Goal: Transaction & Acquisition: Purchase product/service

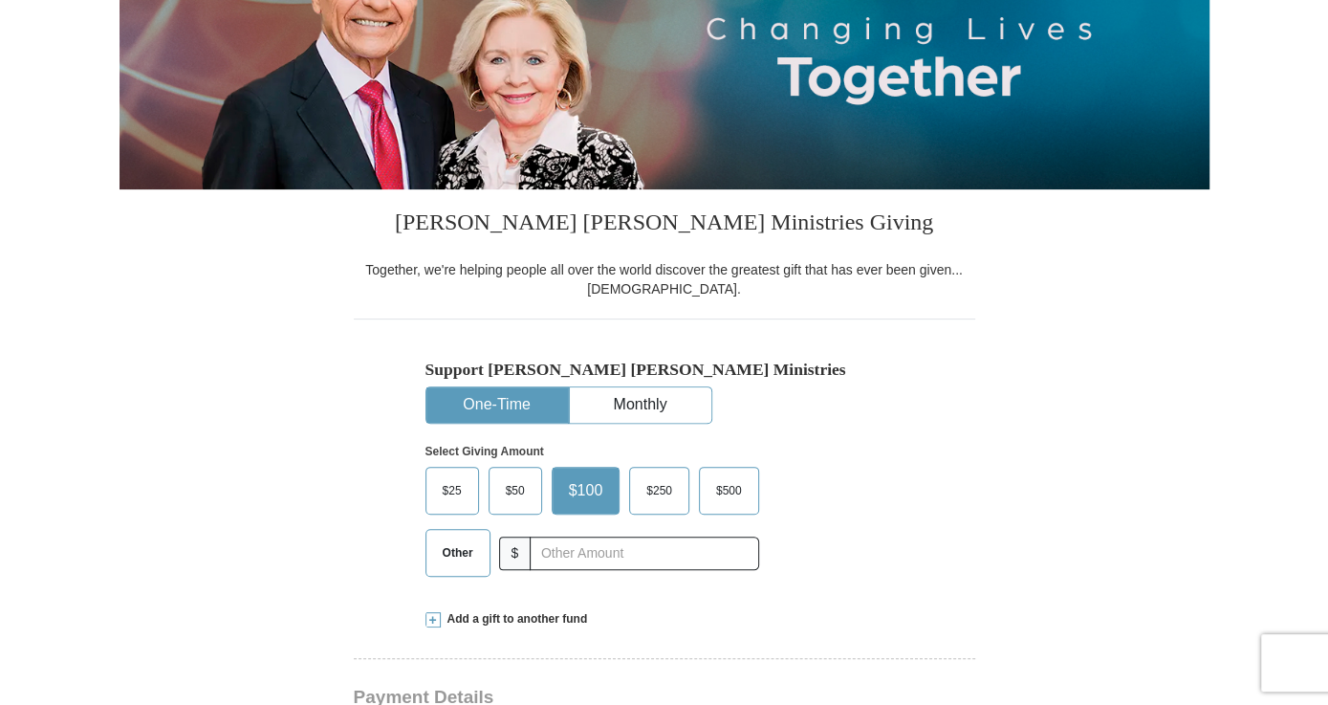
scroll to position [311, 0]
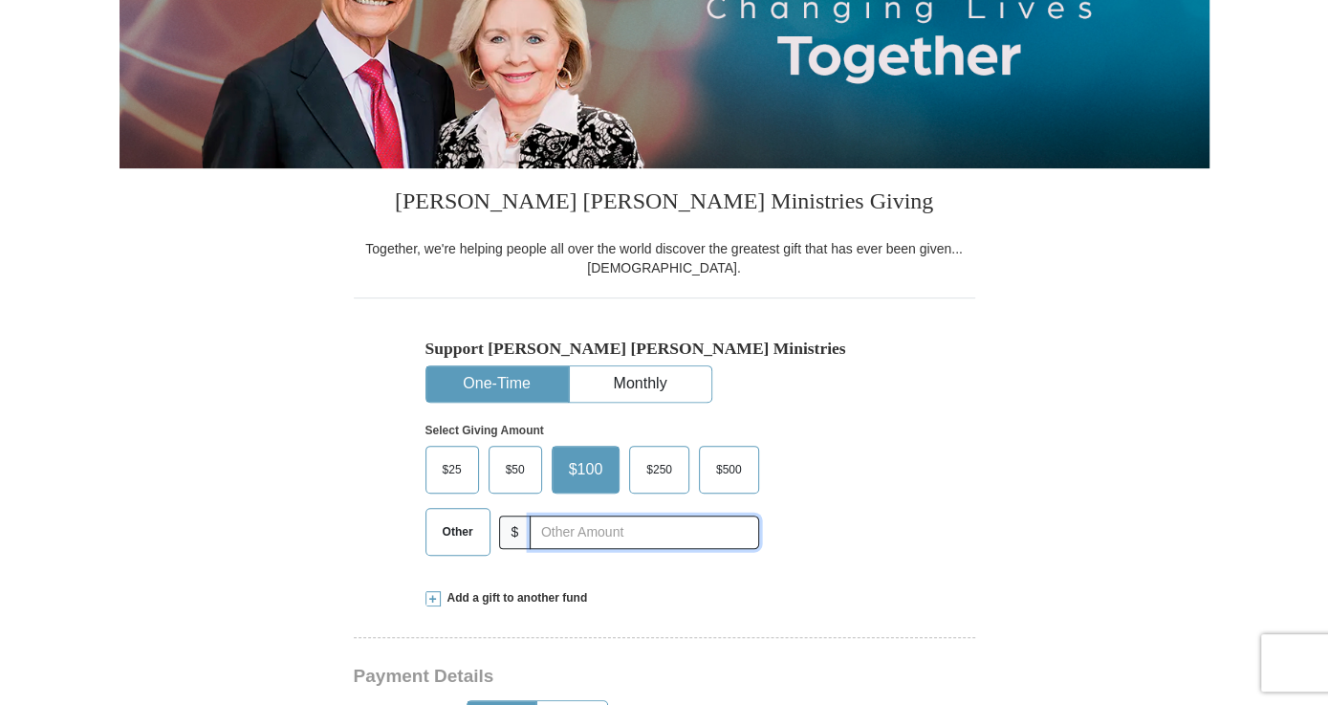
click at [622, 532] on input "text" at bounding box center [644, 532] width 229 height 33
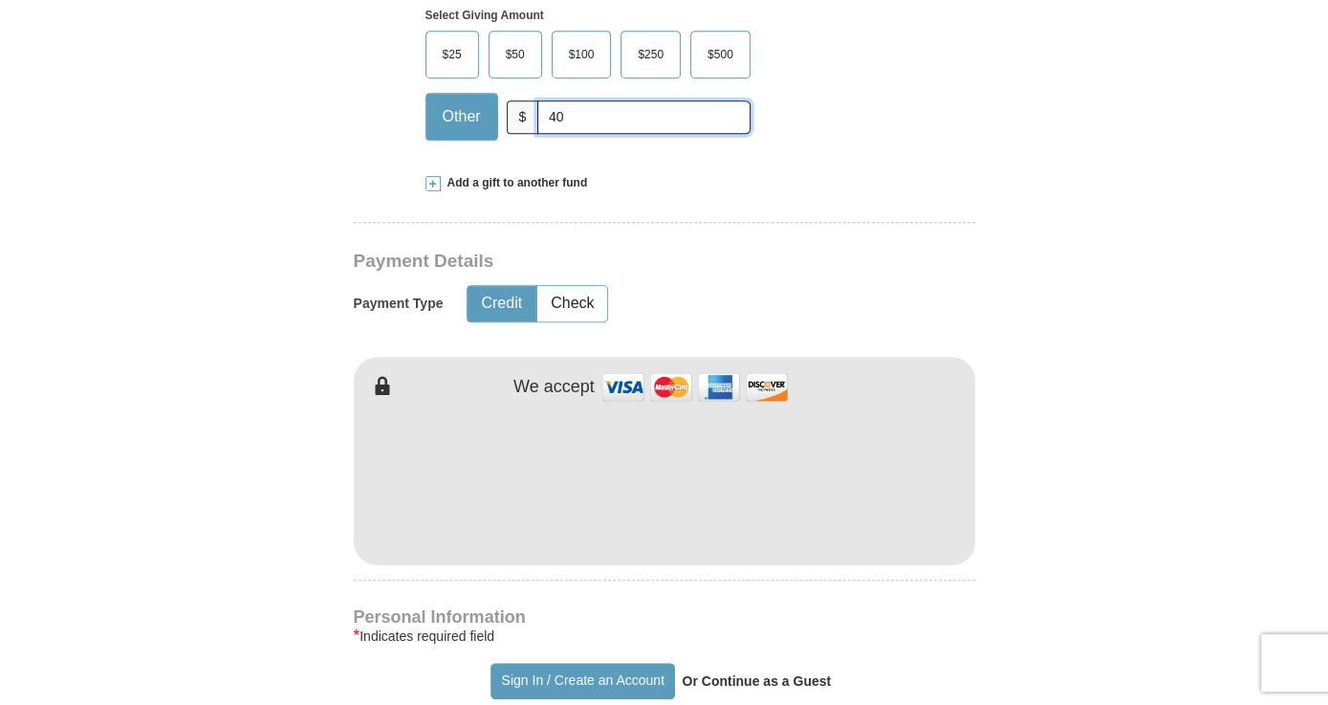
scroll to position [726, 0]
type input "40"
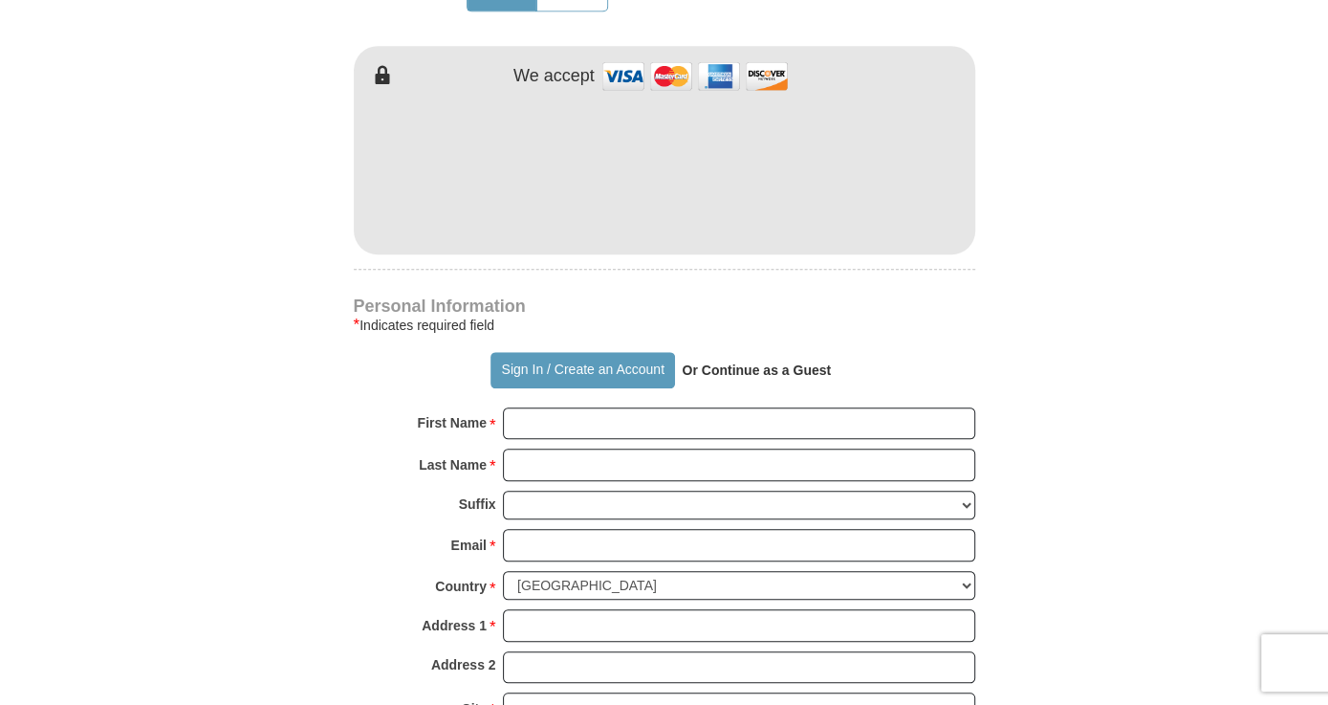
scroll to position [1042, 0]
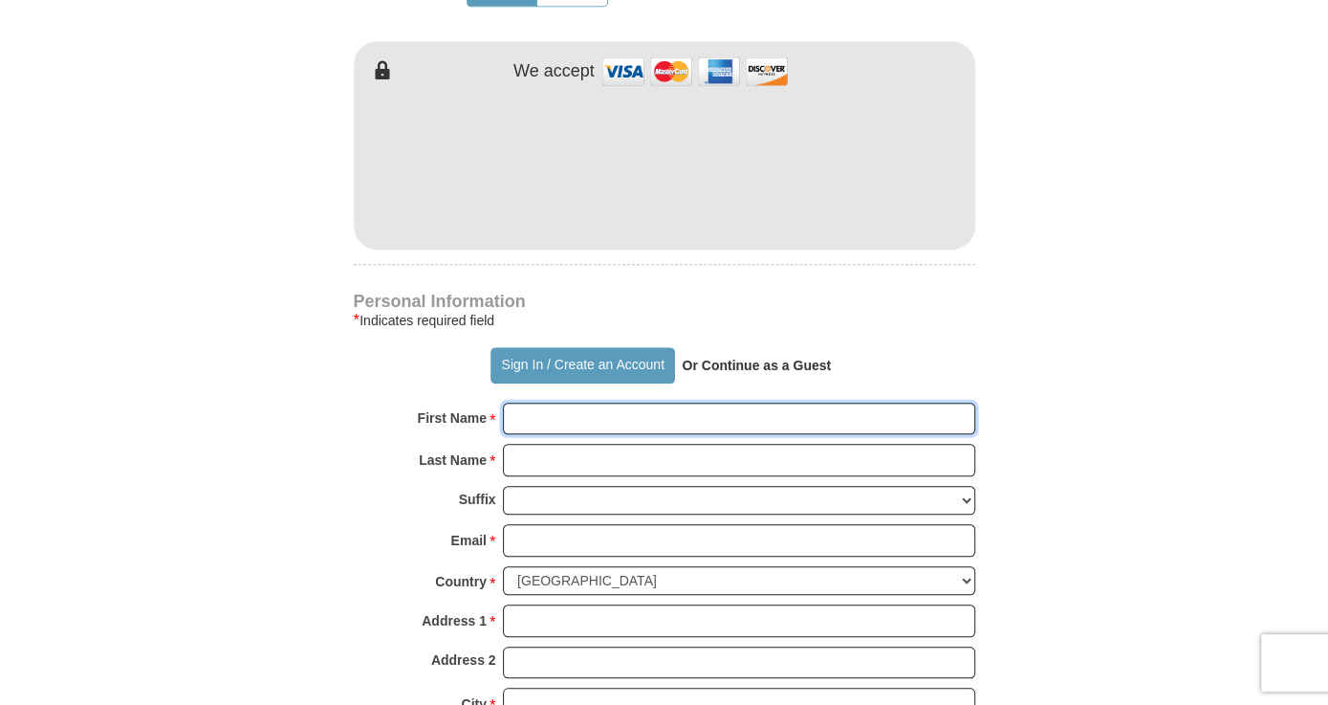
click at [724, 416] on input "First Name *" at bounding box center [739, 419] width 472 height 33
type input "[PERSON_NAME]"
click at [570, 457] on input "Last Name *" at bounding box center [739, 460] width 472 height 33
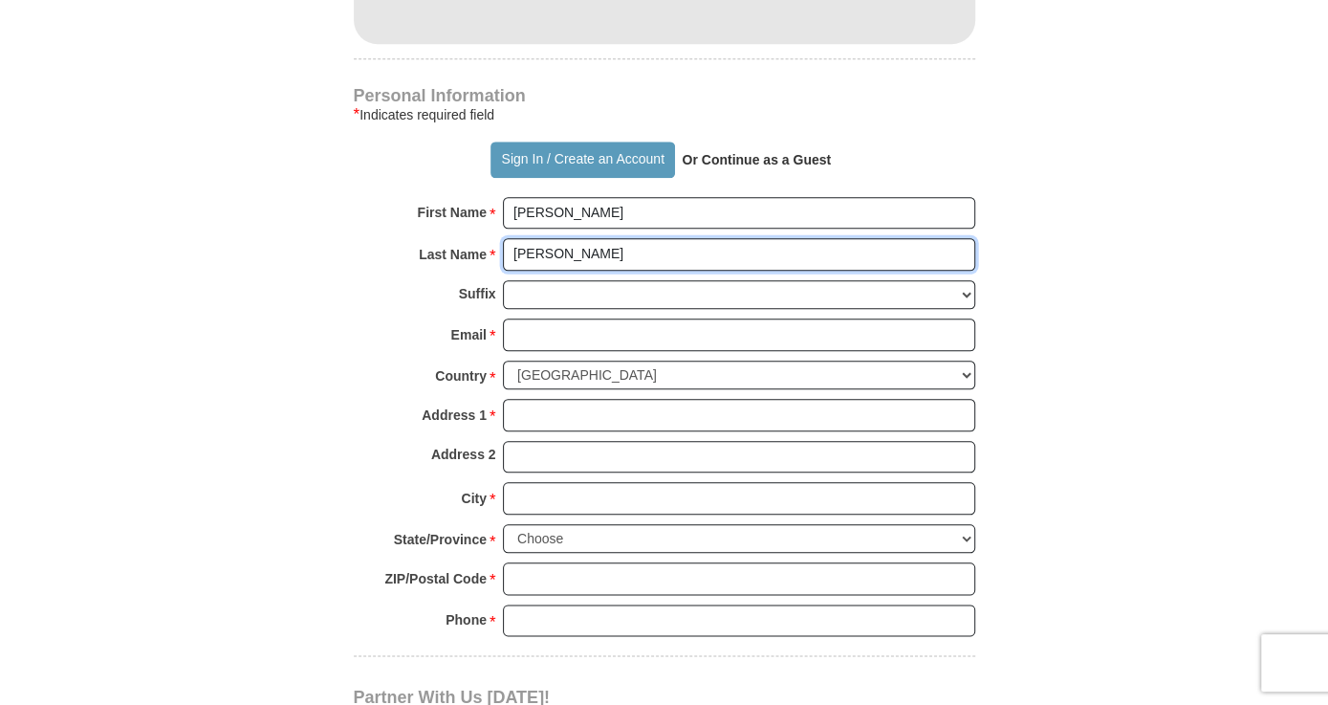
scroll to position [1248, 0]
type input "[PERSON_NAME]"
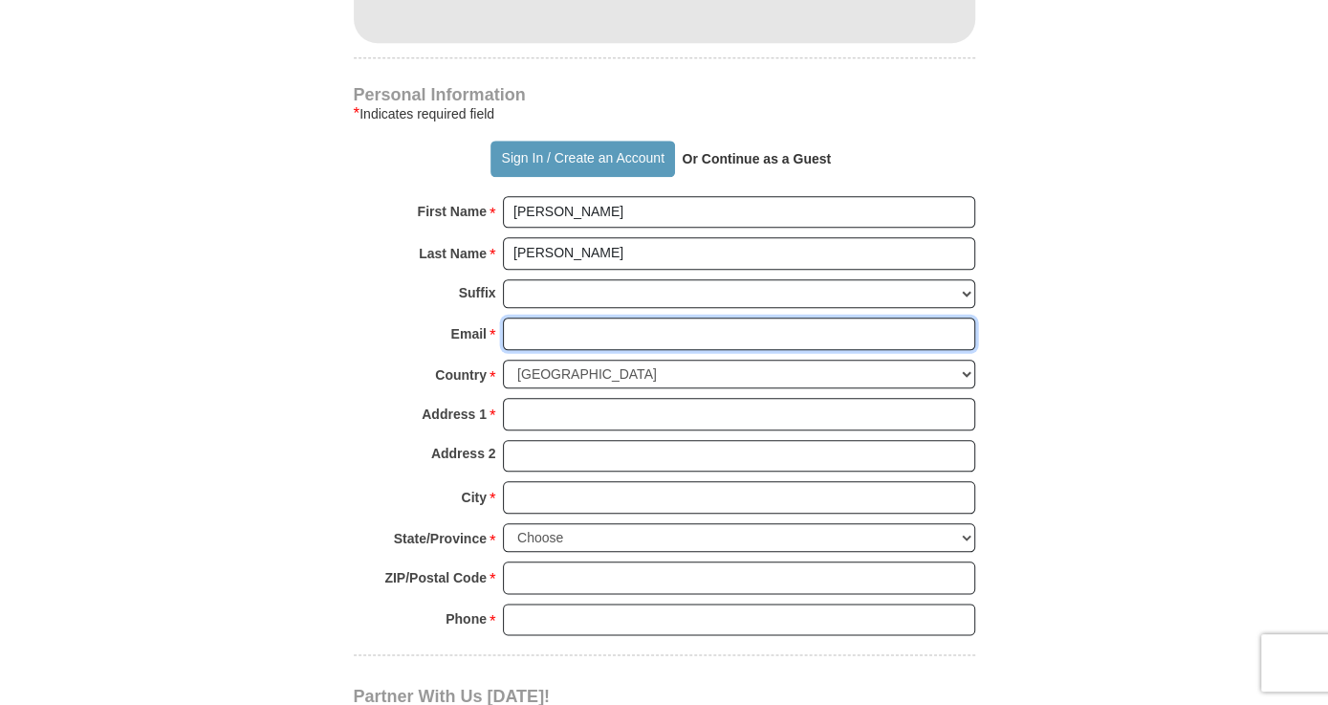
click at [587, 334] on input "Email *" at bounding box center [739, 334] width 472 height 33
type input "[EMAIL_ADDRESS][DOMAIN_NAME]"
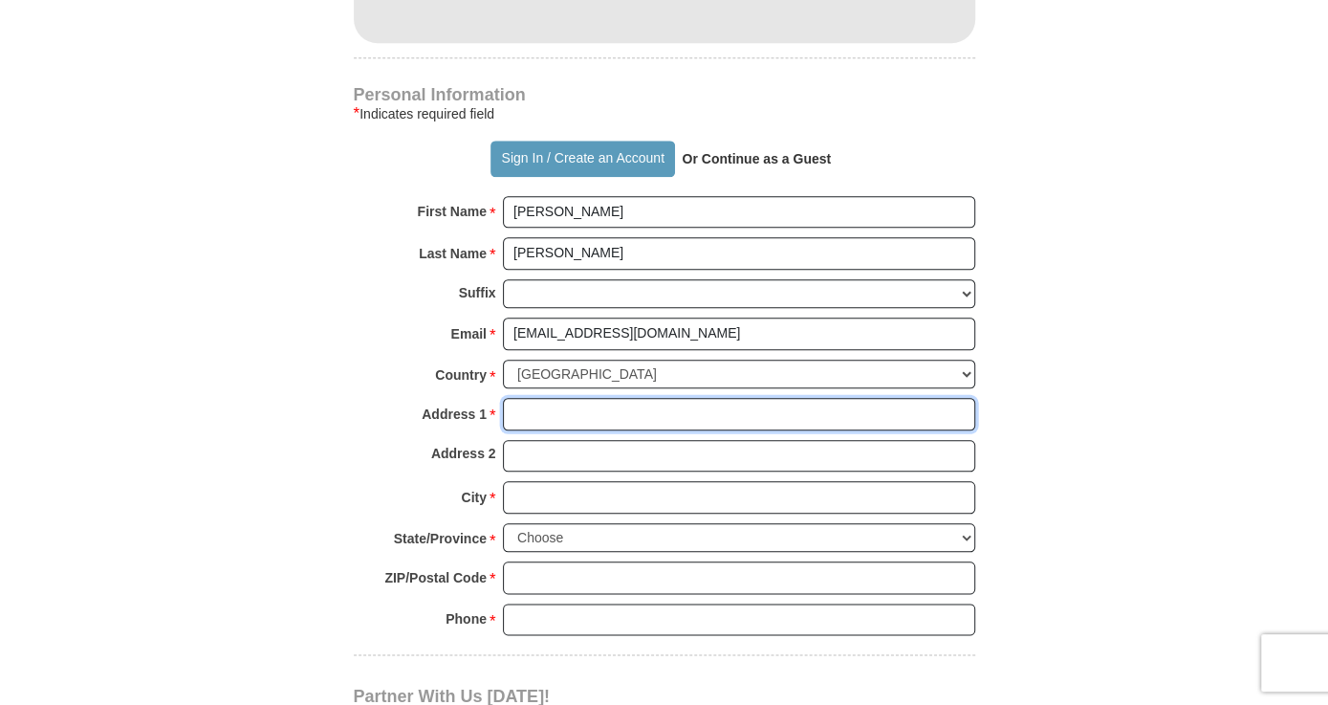
type input "[STREET_ADDRESS][PERSON_NAME]"
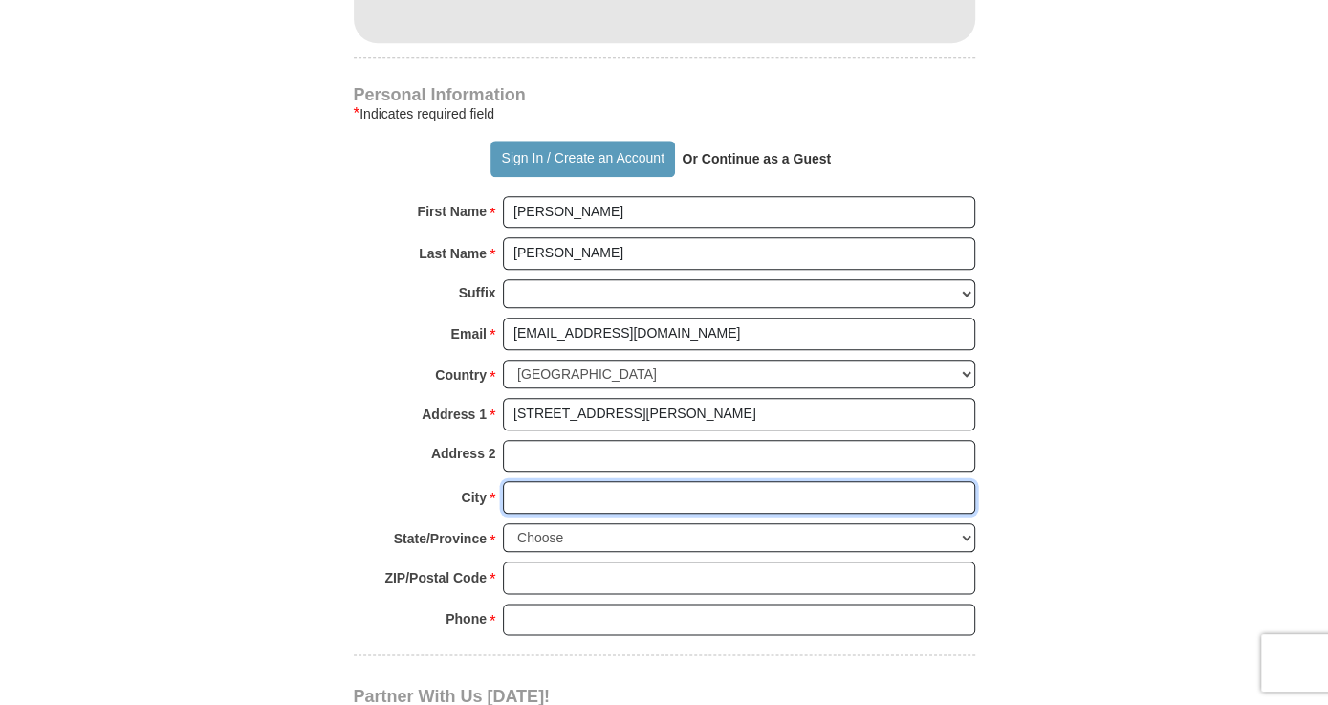
type input "[PERSON_NAME]"
select select "[GEOGRAPHIC_DATA]"
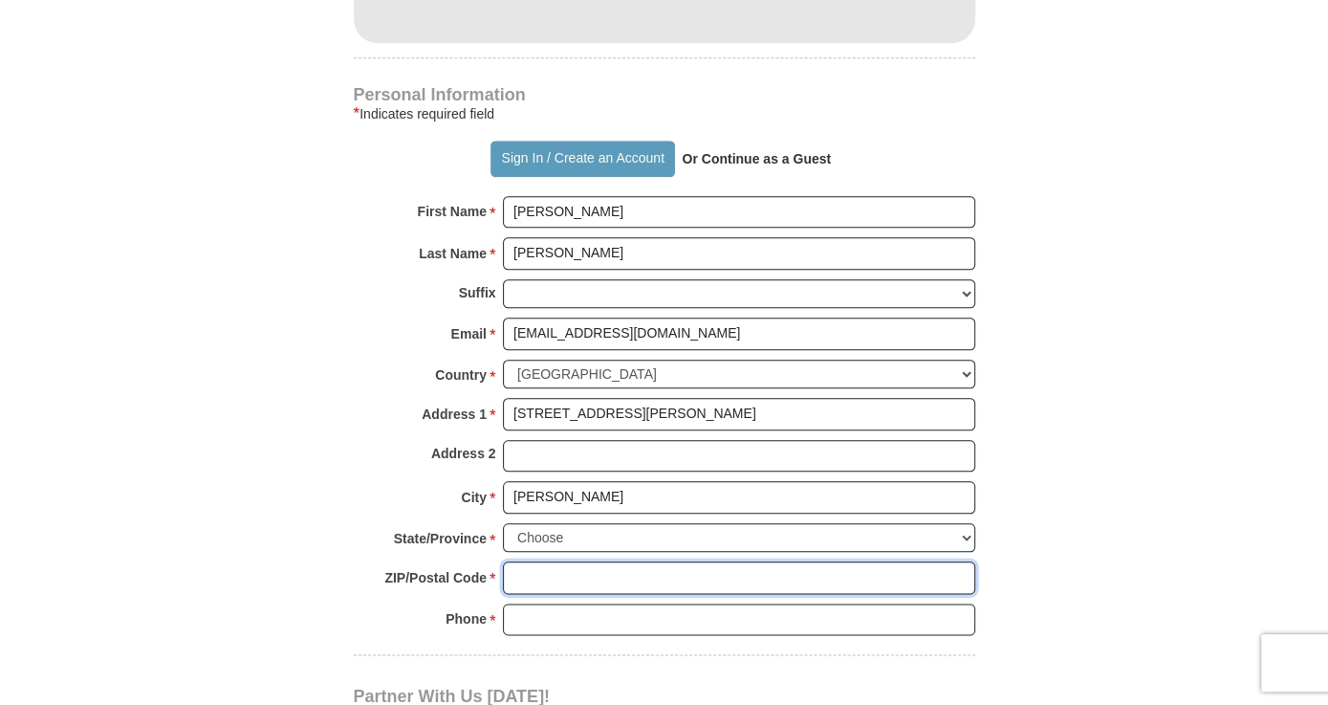
type input "75081"
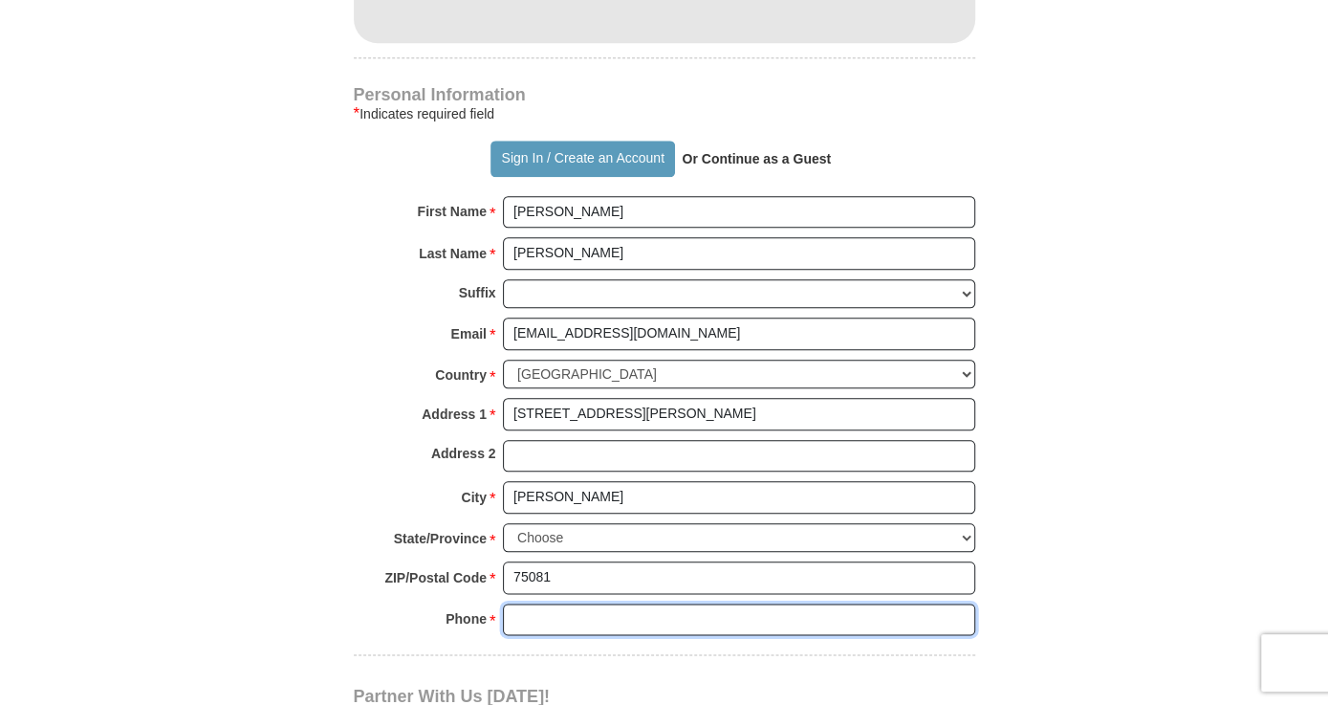
click at [803, 609] on input "Phone * *" at bounding box center [739, 619] width 472 height 33
type input "4696823363"
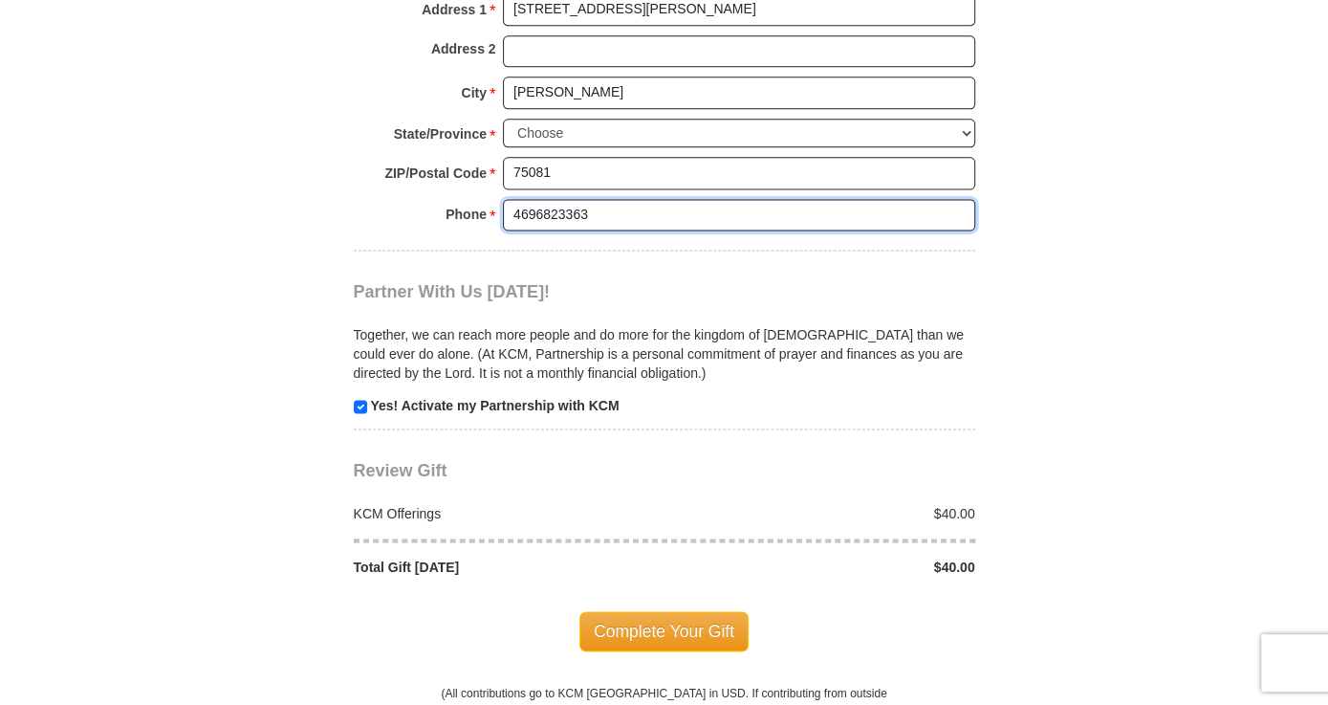
scroll to position [1656, 0]
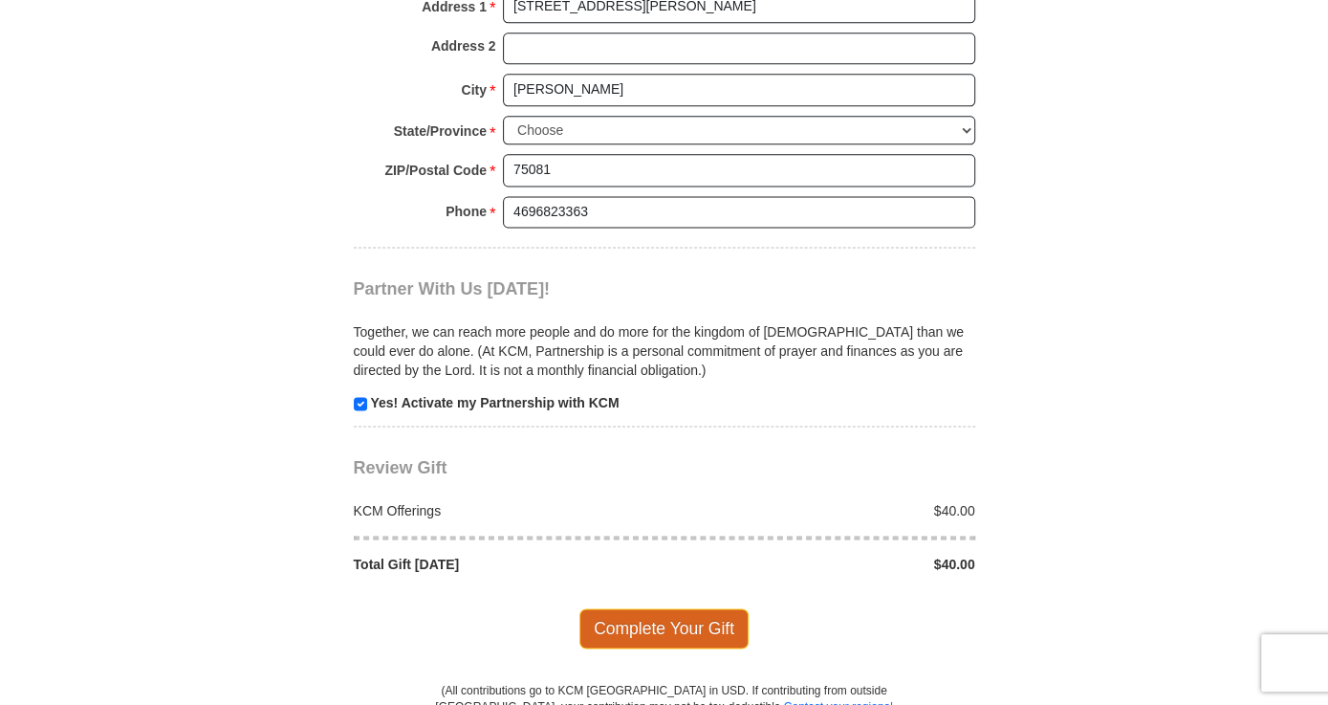
click at [725, 629] on span "Complete Your Gift" at bounding box center [664, 628] width 169 height 40
